Goal: Task Accomplishment & Management: Manage account settings

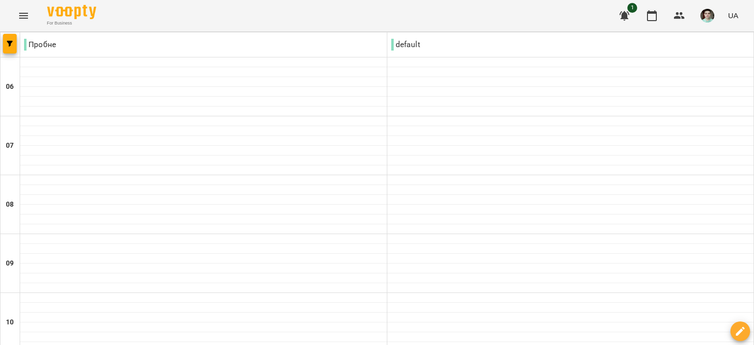
scroll to position [245, 0]
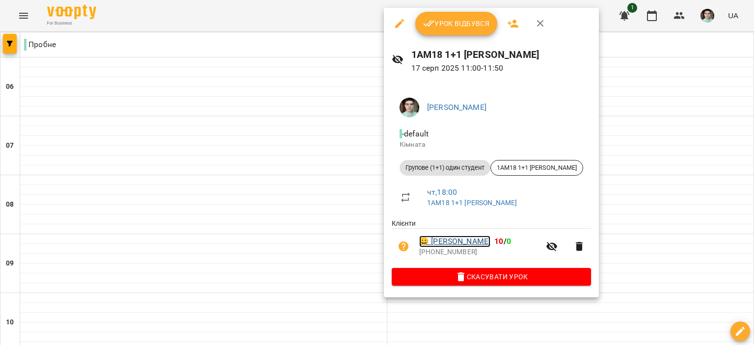
click at [465, 241] on link "😀 [PERSON_NAME]" at bounding box center [454, 242] width 71 height 12
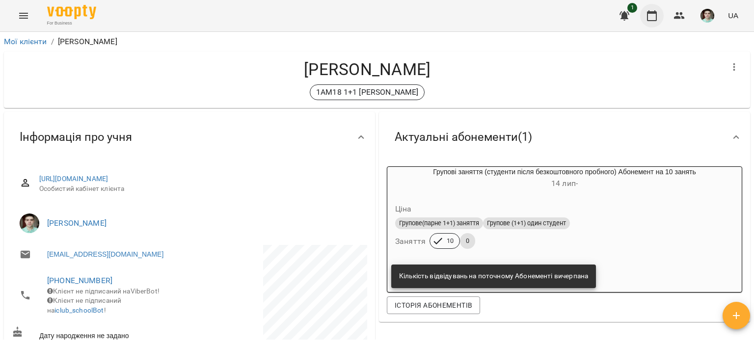
click at [652, 14] on icon "button" at bounding box center [652, 16] width 12 height 12
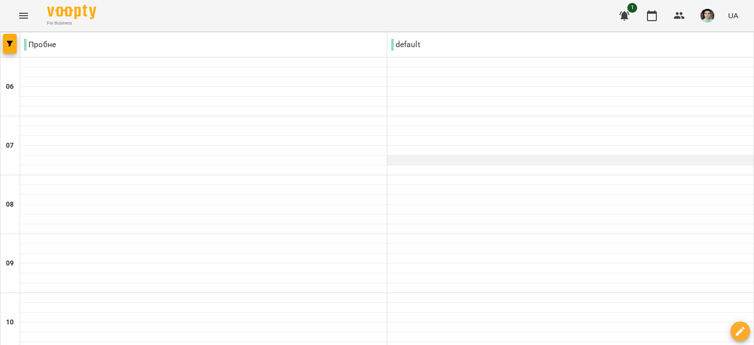
scroll to position [295, 0]
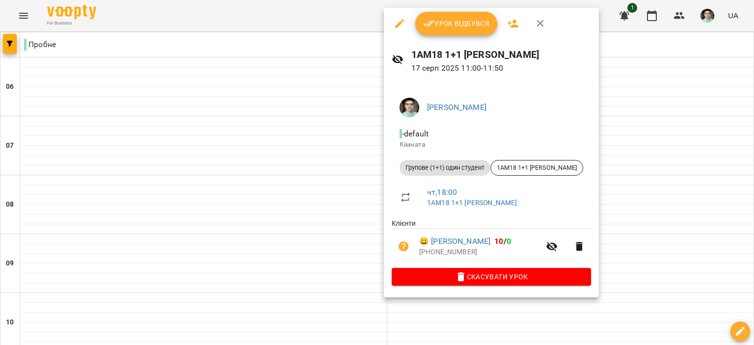
click at [449, 22] on span "Урок відбувся" at bounding box center [456, 24] width 67 height 12
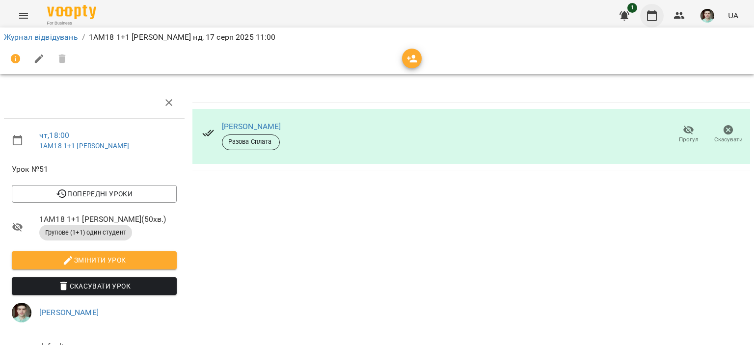
click at [652, 14] on icon "button" at bounding box center [652, 16] width 12 height 12
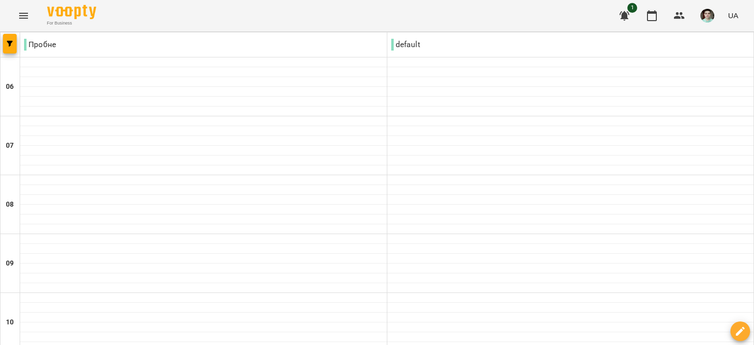
scroll to position [631, 0]
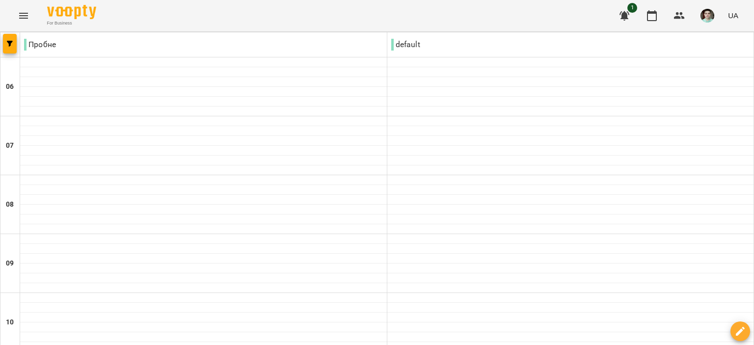
type input "**********"
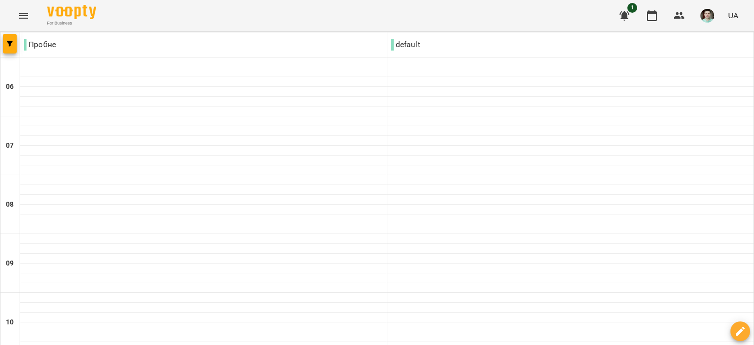
scroll to position [91, 0]
